Goal: Information Seeking & Learning: Learn about a topic

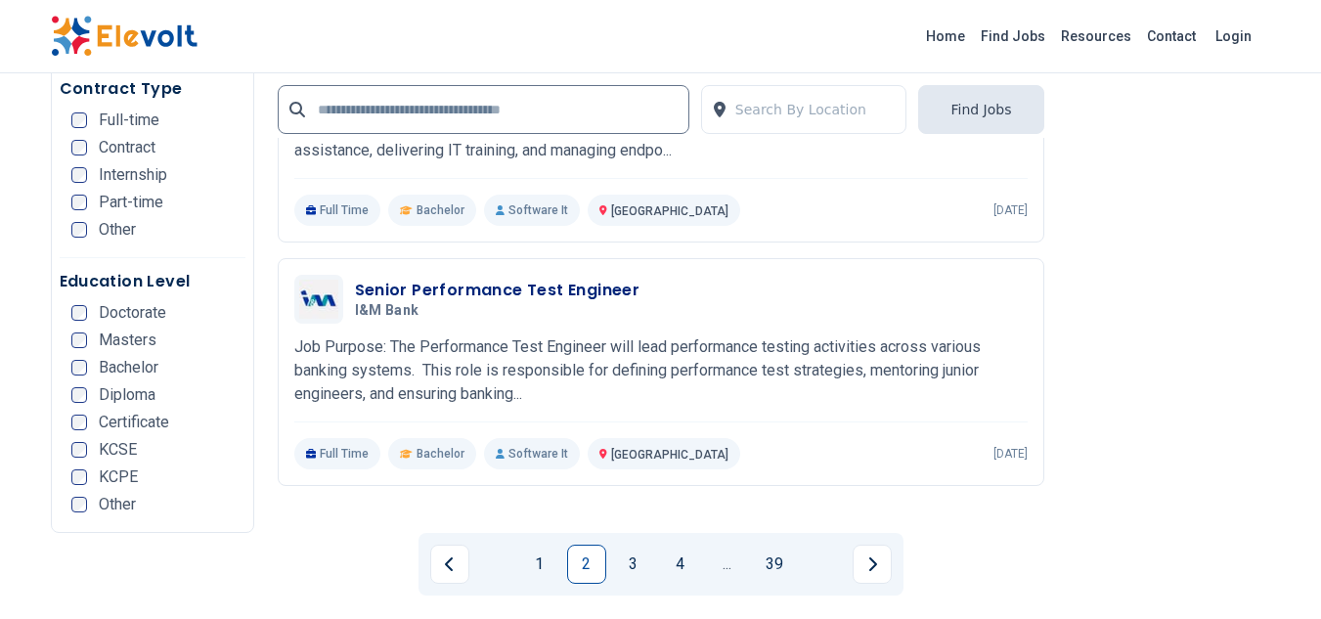
scroll to position [3948, 0]
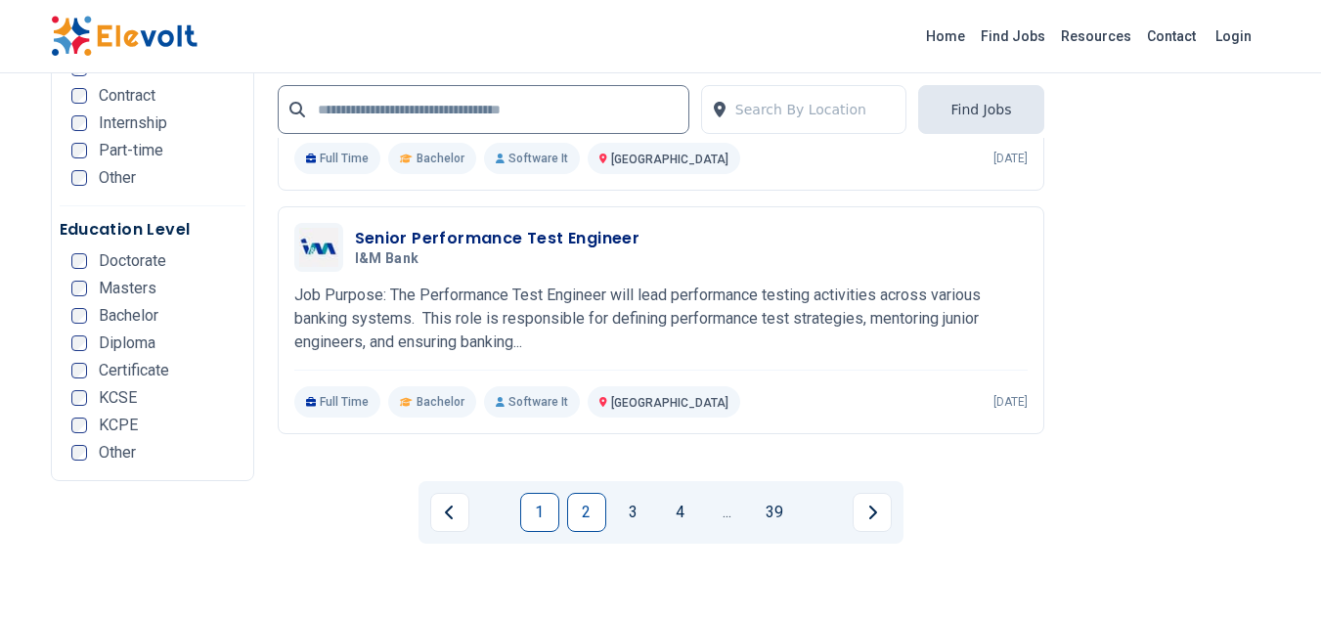
click at [536, 520] on link "1" at bounding box center [539, 512] width 39 height 39
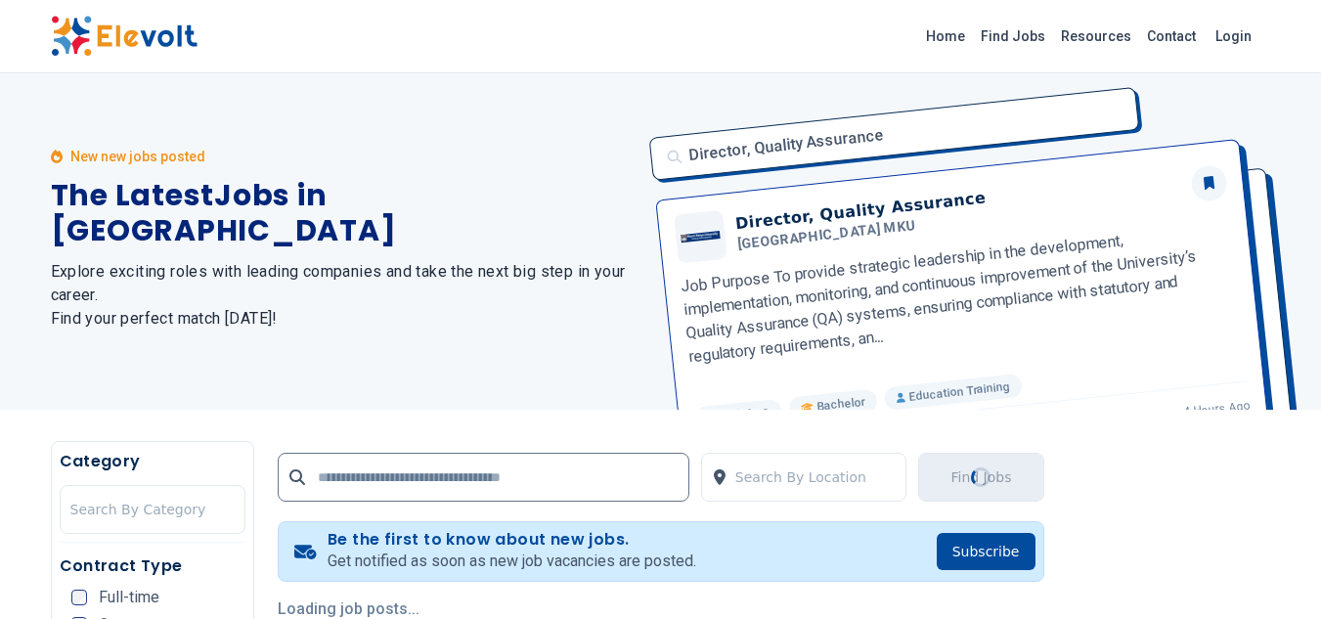
scroll to position [0, 0]
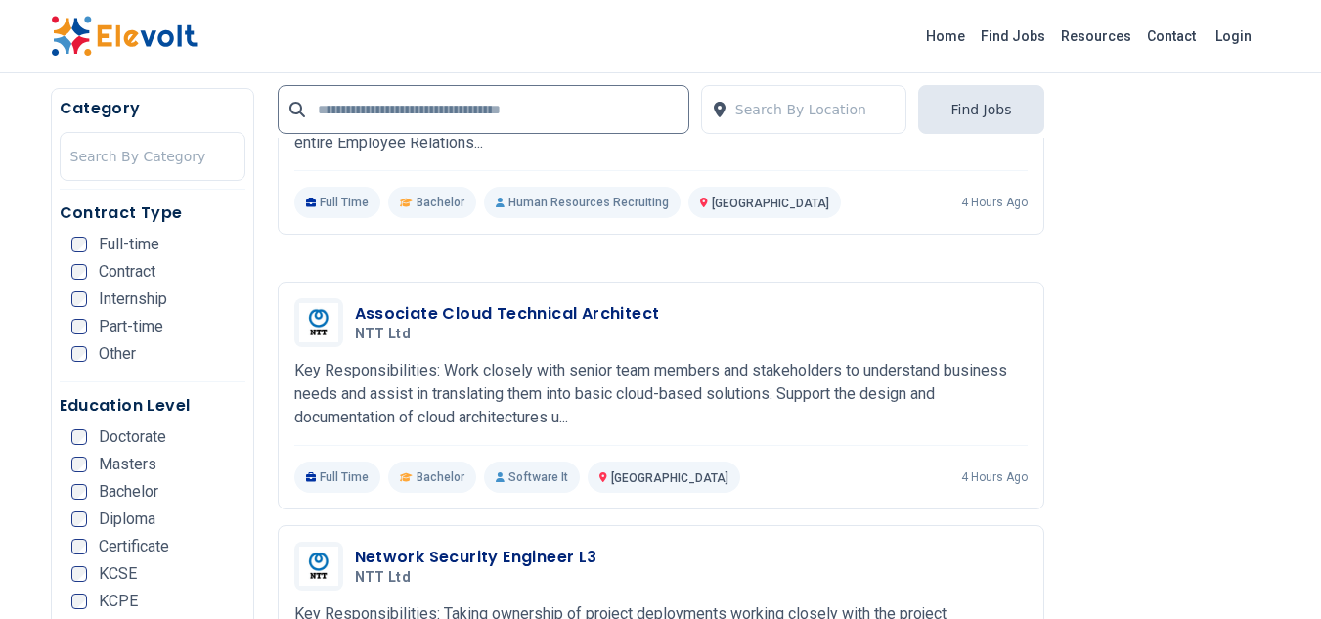
scroll to position [3592, 0]
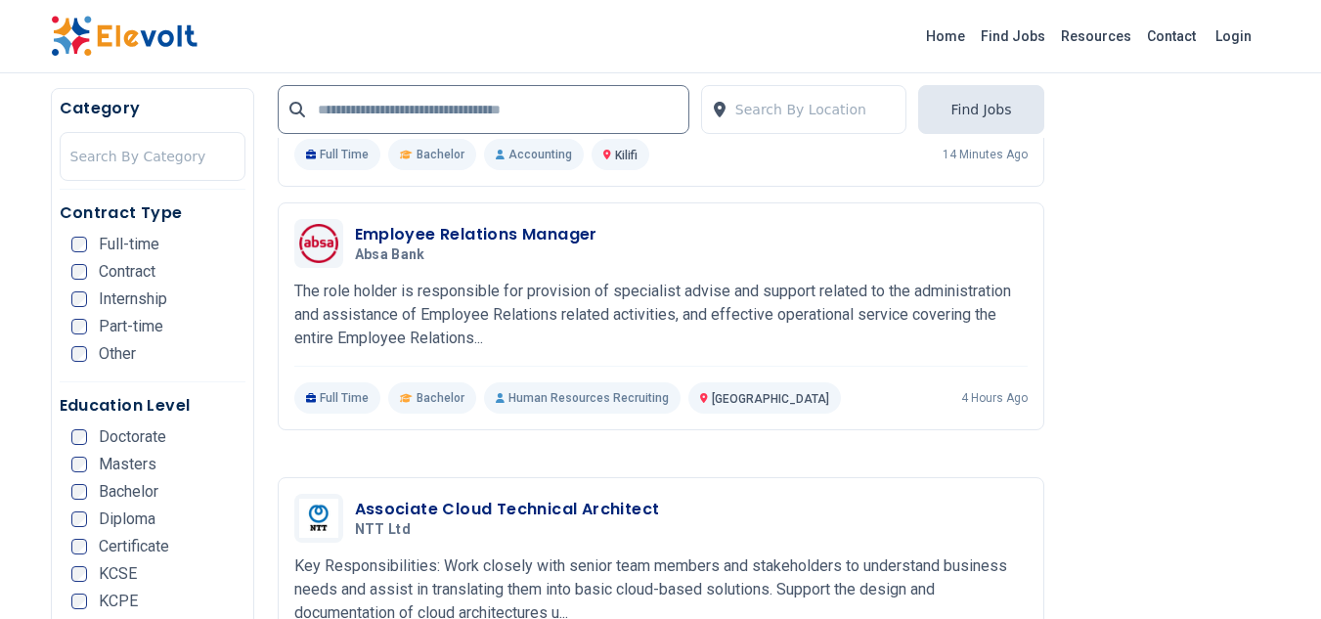
scroll to position [3440, 0]
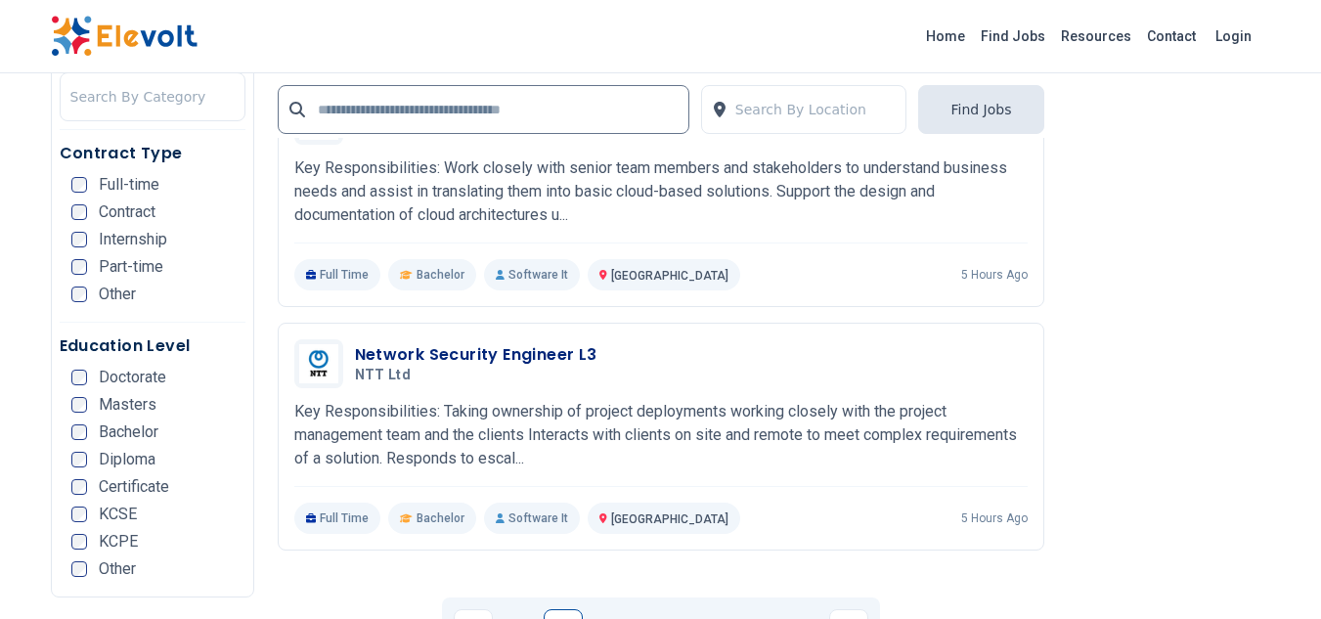
scroll to position [3884, 0]
